Goal: Task Accomplishment & Management: Use online tool/utility

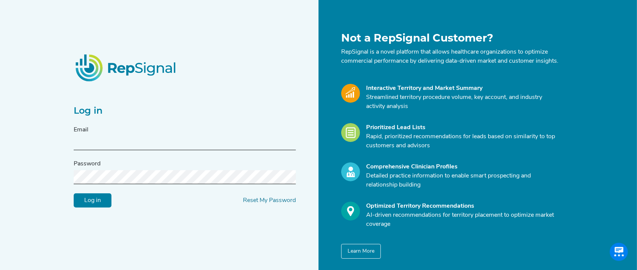
type input "[EMAIL_ADDRESS][DOMAIN_NAME]"
click at [80, 203] on input "Log in" at bounding box center [93, 200] width 38 height 14
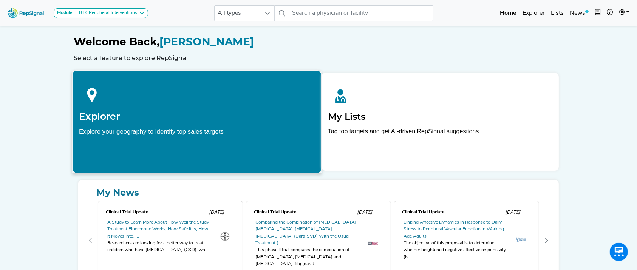
click at [237, 141] on p "Explore your geography to identify top sales targets" at bounding box center [197, 138] width 236 height 23
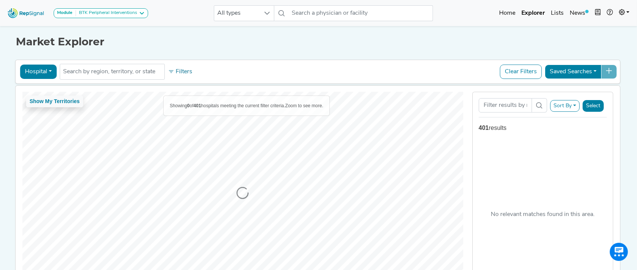
click at [42, 70] on button "Hospital" at bounding box center [38, 72] width 37 height 14
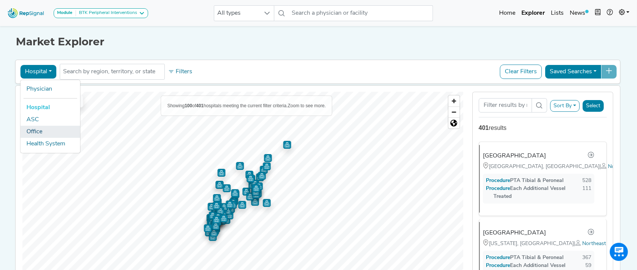
click at [41, 132] on link "Office" at bounding box center [50, 132] width 60 height 12
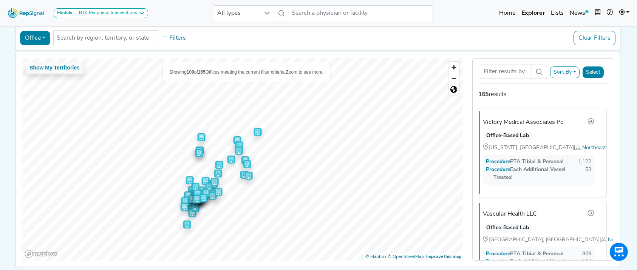
scroll to position [33, 0]
click at [571, 70] on button "Sort By" at bounding box center [564, 73] width 29 height 12
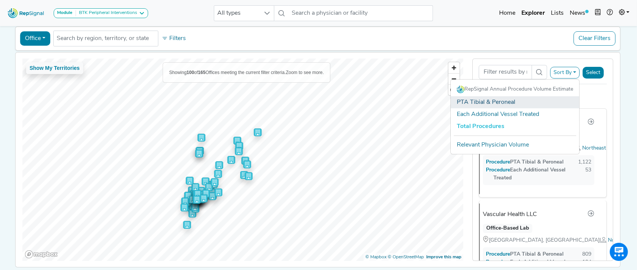
click at [532, 99] on link "PTA Tibial & Peroneal" at bounding box center [515, 102] width 128 height 12
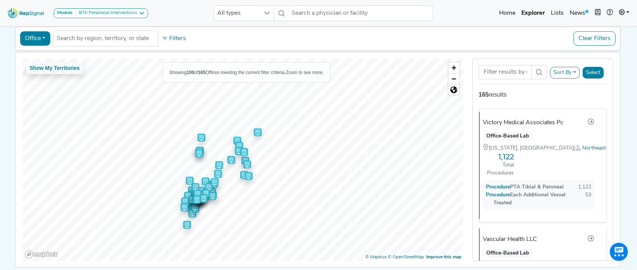
click at [601, 75] on button "Select" at bounding box center [593, 73] width 21 height 12
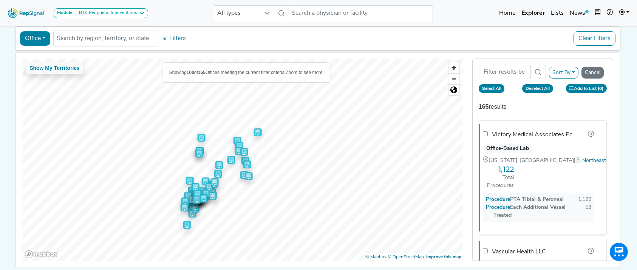
click at [495, 87] on button "Select All" at bounding box center [492, 88] width 26 height 8
checkbox input "true"
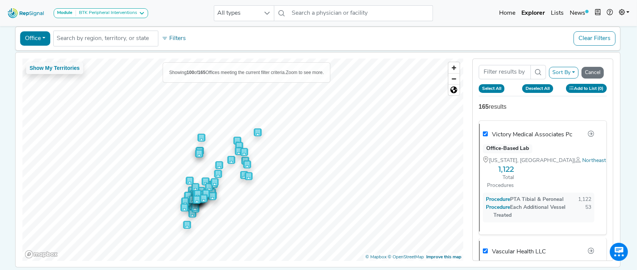
checkbox input "true"
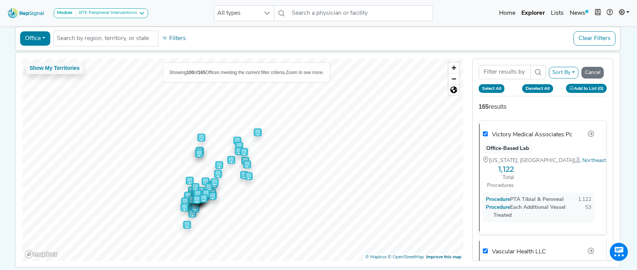
checkbox input "true"
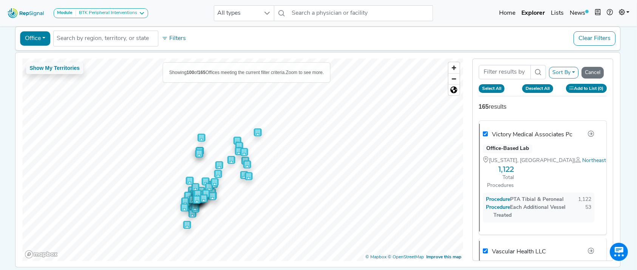
checkbox input "true"
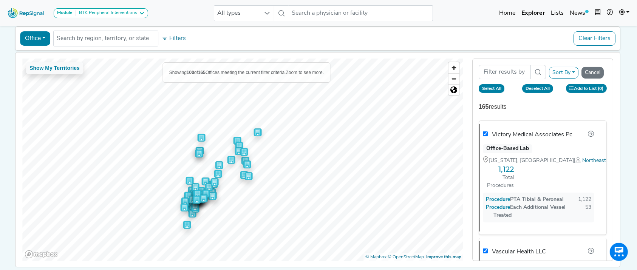
checkbox input "true"
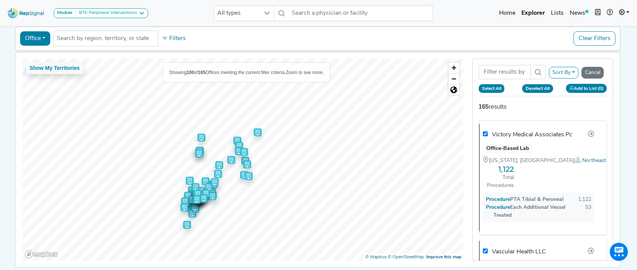
checkbox input "true"
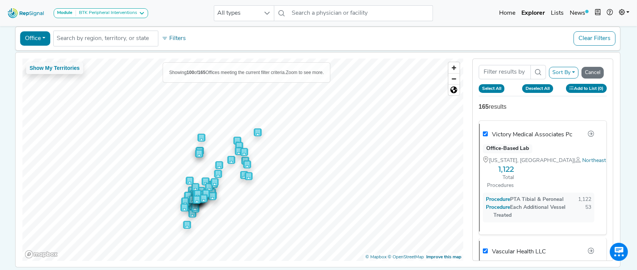
checkbox input "true"
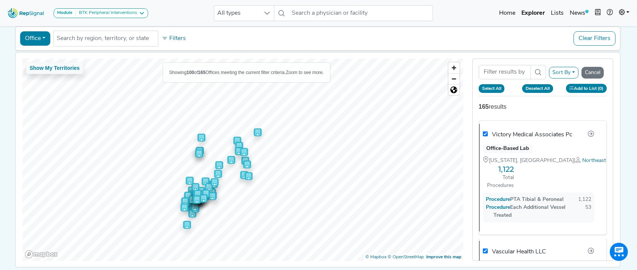
checkbox input "true"
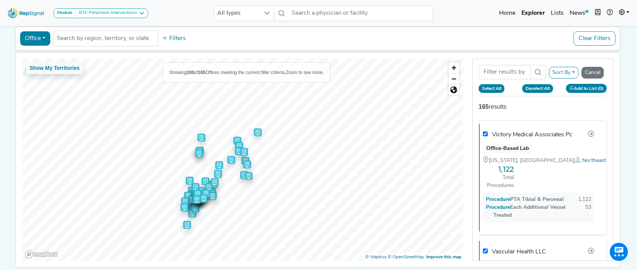
checkbox input "true"
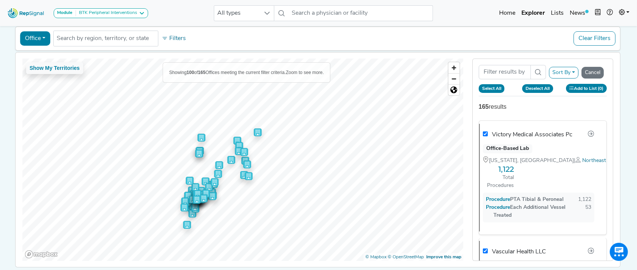
checkbox input "true"
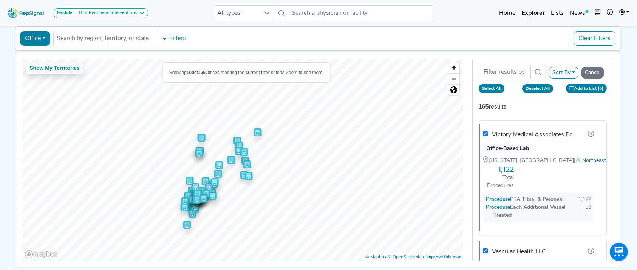
checkbox input "true"
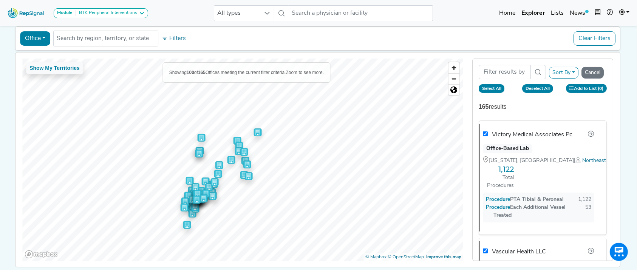
checkbox input "true"
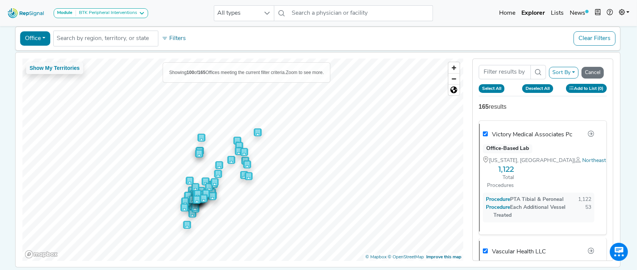
checkbox input "true"
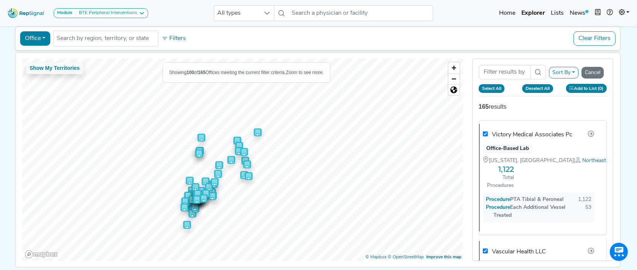
checkbox input "true"
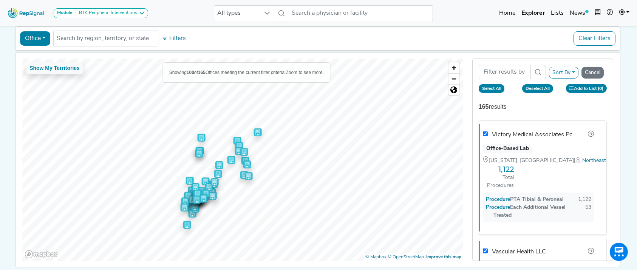
checkbox input "true"
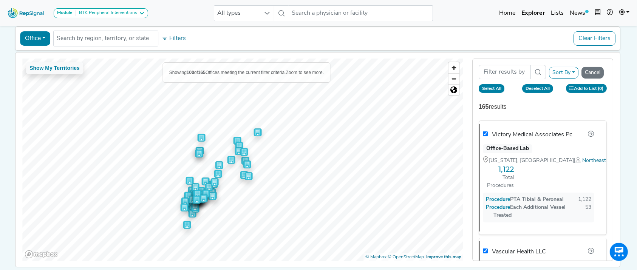
checkbox input "true"
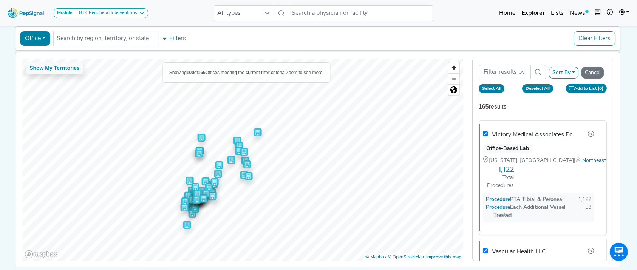
checkbox input "true"
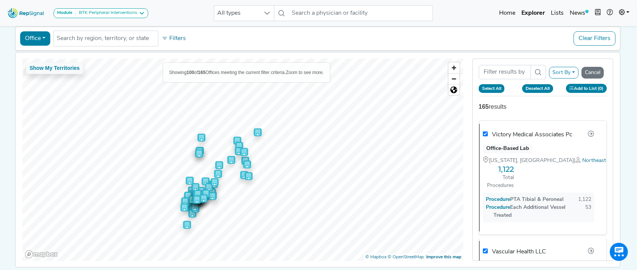
checkbox input "true"
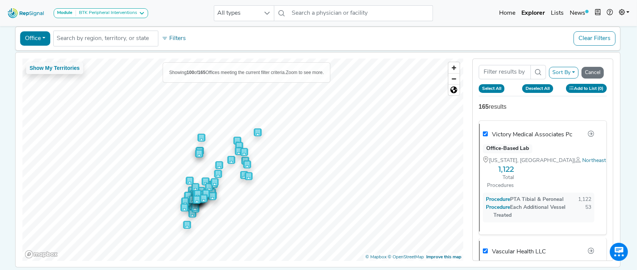
checkbox input "true"
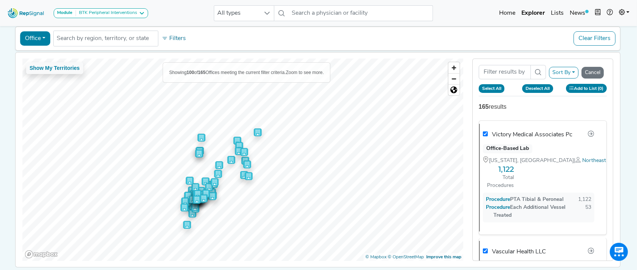
checkbox input "true"
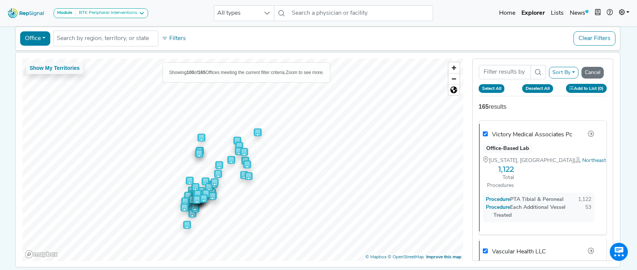
checkbox input "true"
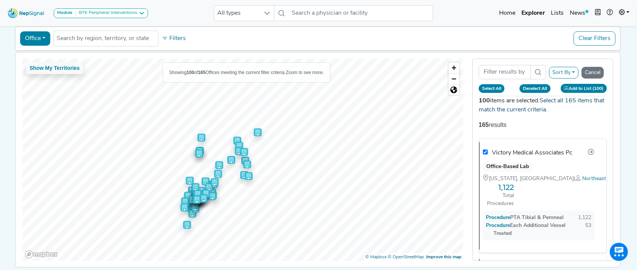
click at [532, 110] on link "Select all 165 items that match the current criteria." at bounding box center [541, 105] width 125 height 15
checkbox input "true"
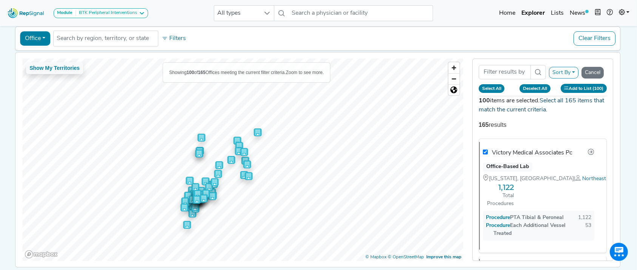
checkbox input "true"
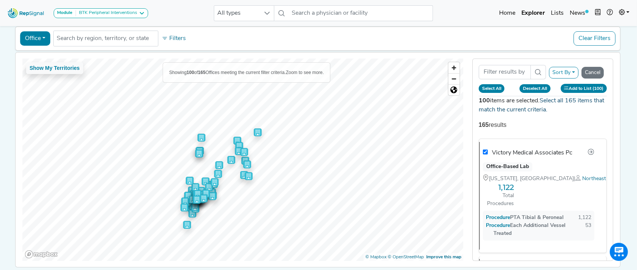
checkbox input "true"
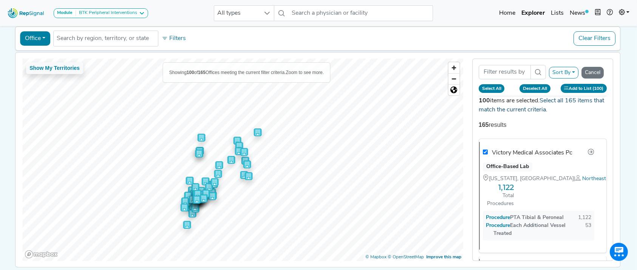
checkbox input "true"
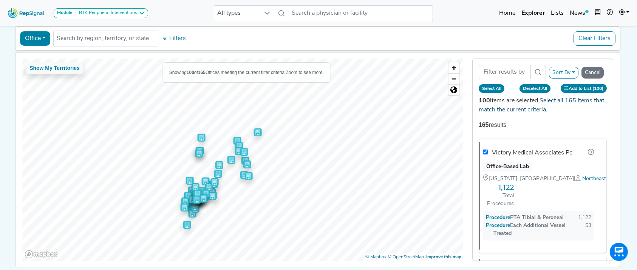
checkbox input "true"
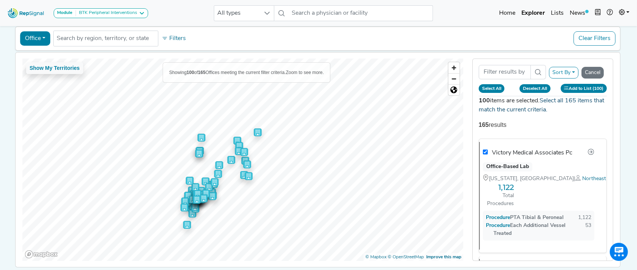
checkbox input "true"
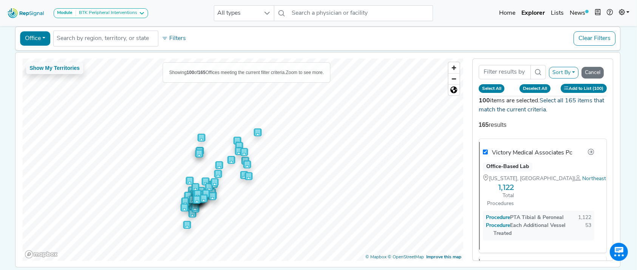
checkbox input "true"
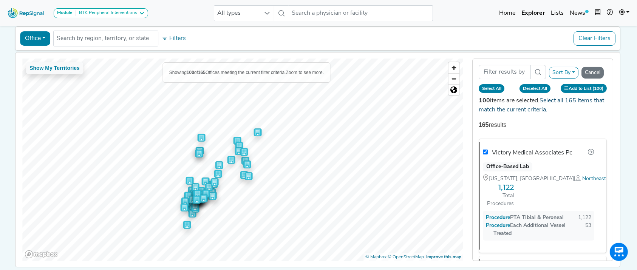
checkbox input "true"
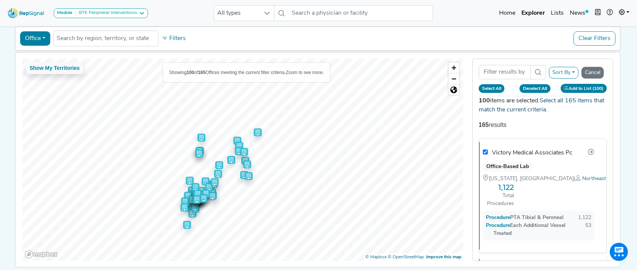
checkbox input "true"
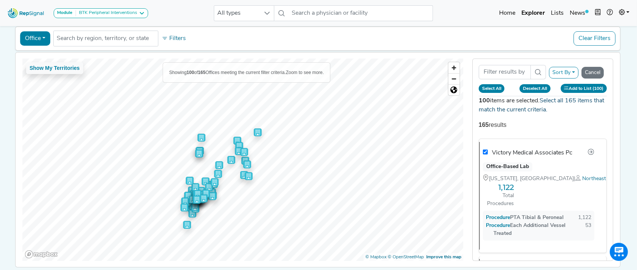
checkbox input "true"
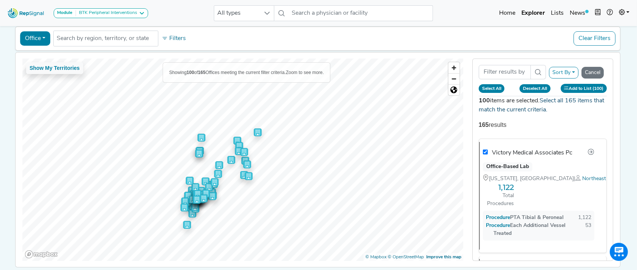
checkbox input "true"
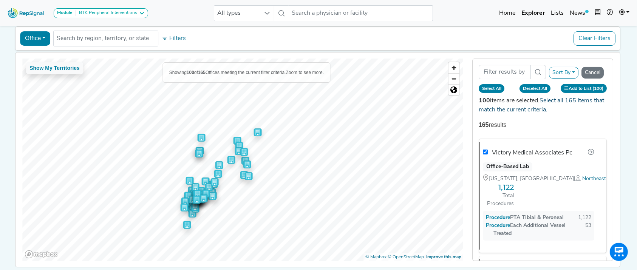
checkbox input "true"
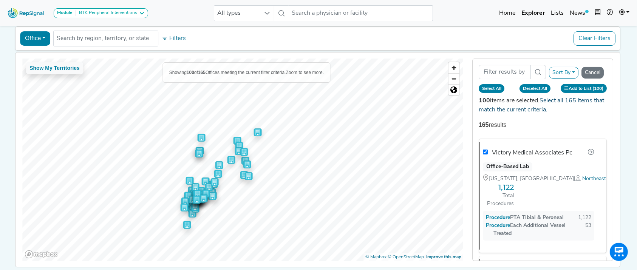
checkbox input "true"
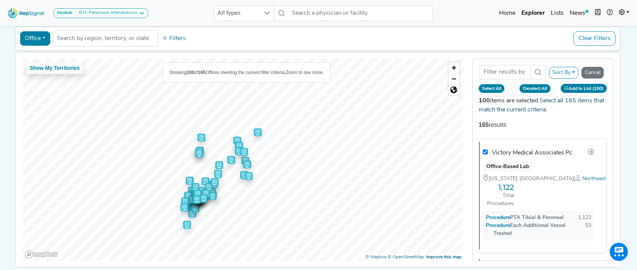
checkbox input "true"
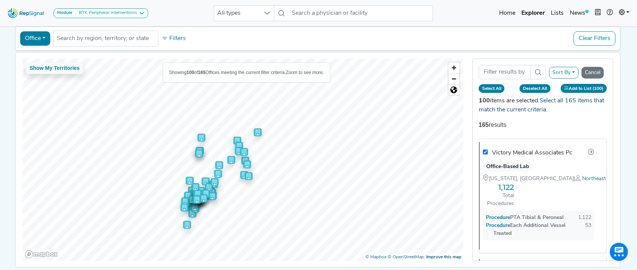
checkbox input "true"
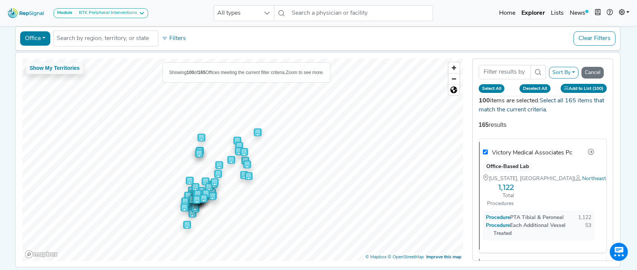
checkbox input "true"
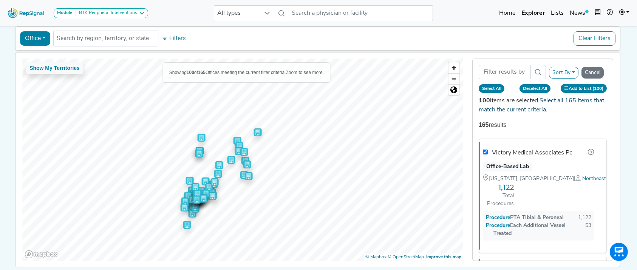
checkbox input "true"
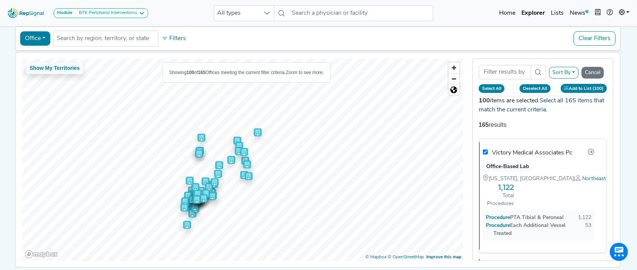
checkbox input "true"
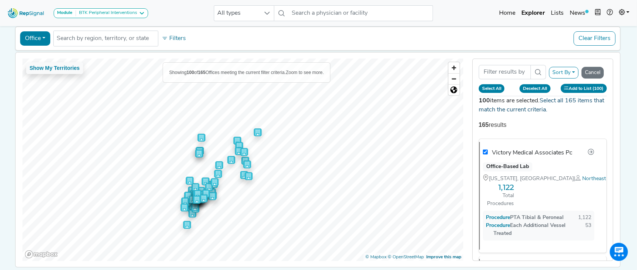
checkbox input "true"
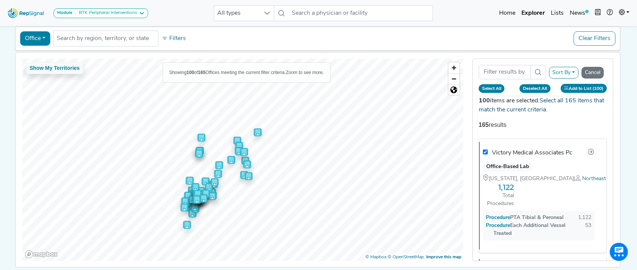
checkbox input "true"
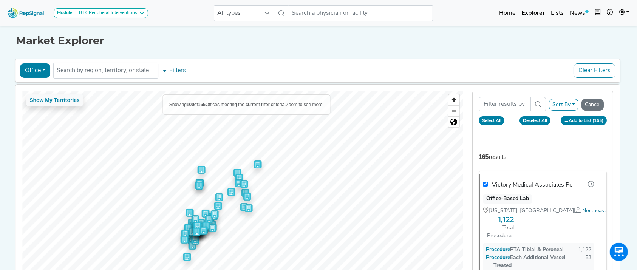
scroll to position [0, 0]
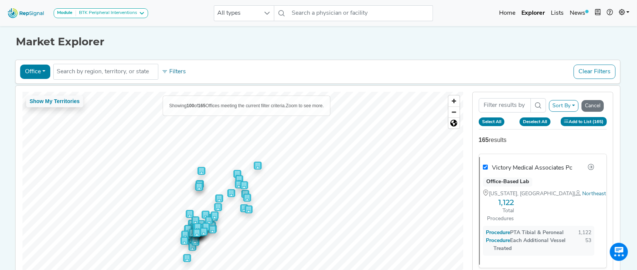
click at [591, 121] on button "Add to List (165)" at bounding box center [584, 121] width 46 height 9
